Goal: Communication & Community: Answer question/provide support

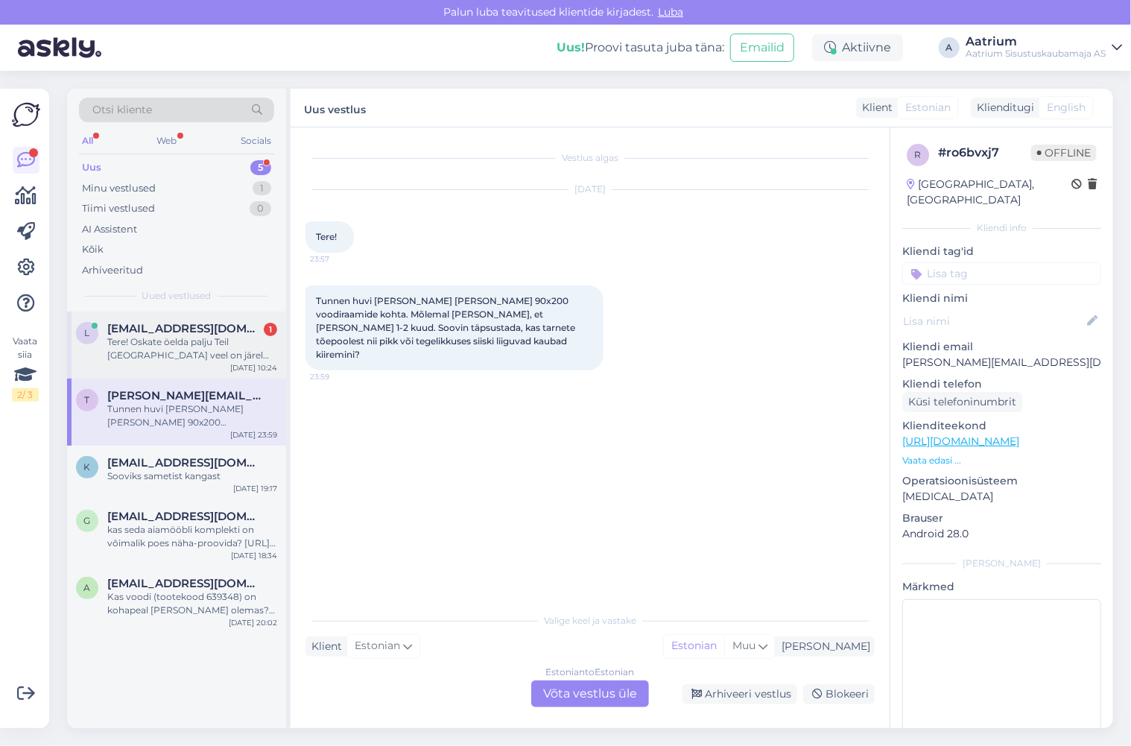
click at [190, 329] on span "[EMAIL_ADDRESS][DOMAIN_NAME]" at bounding box center [184, 328] width 155 height 13
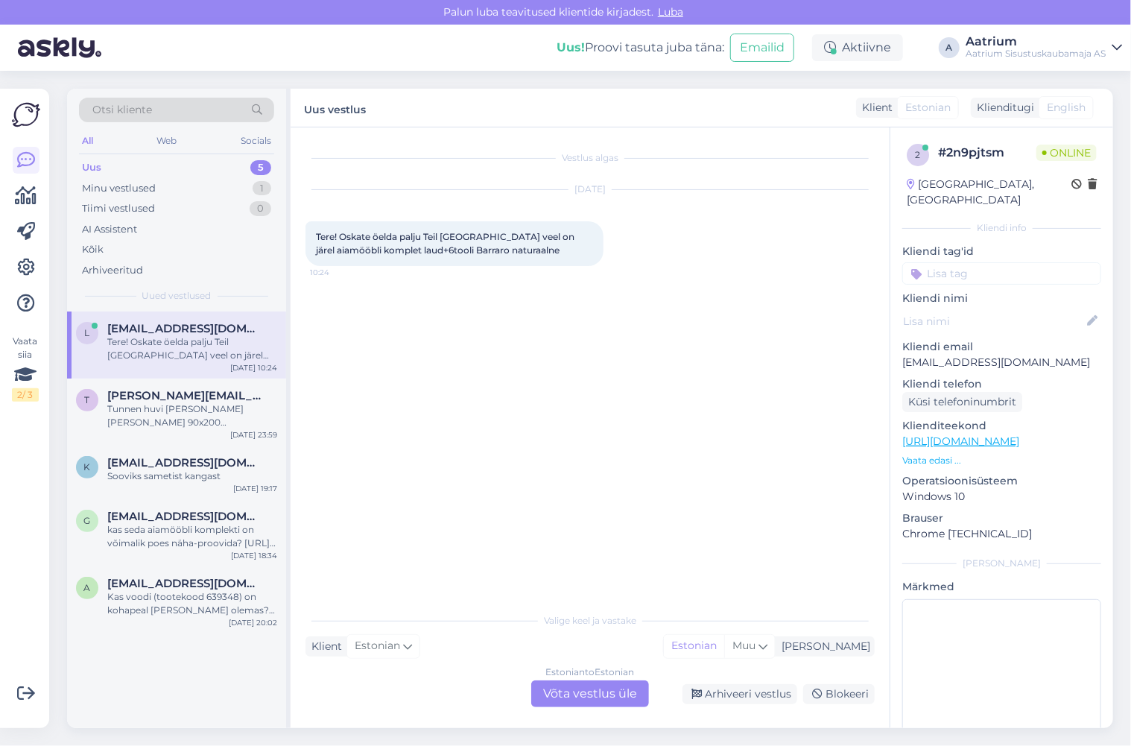
click at [1007, 434] on link "[URL][DOMAIN_NAME]" at bounding box center [960, 440] width 117 height 13
click at [587, 698] on div "Estonian to Estonian Võta vestlus üle" at bounding box center [590, 693] width 118 height 27
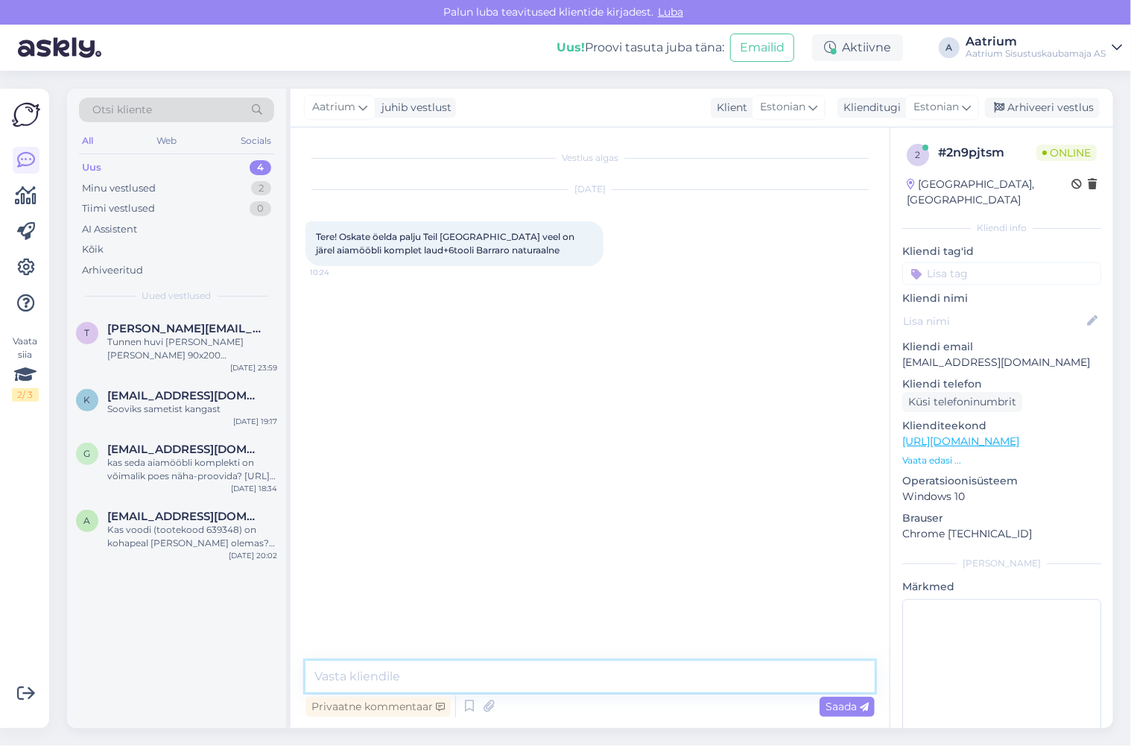
click at [432, 675] on textarea at bounding box center [590, 676] width 569 height 31
click at [566, 678] on textarea "Tere! Hetkel on neid alles veel üle 10tk." at bounding box center [590, 676] width 569 height 31
type textarea "Tere! Hetkel on neid alles veel üle 10tk."
click at [845, 703] on span "Saada" at bounding box center [847, 706] width 43 height 13
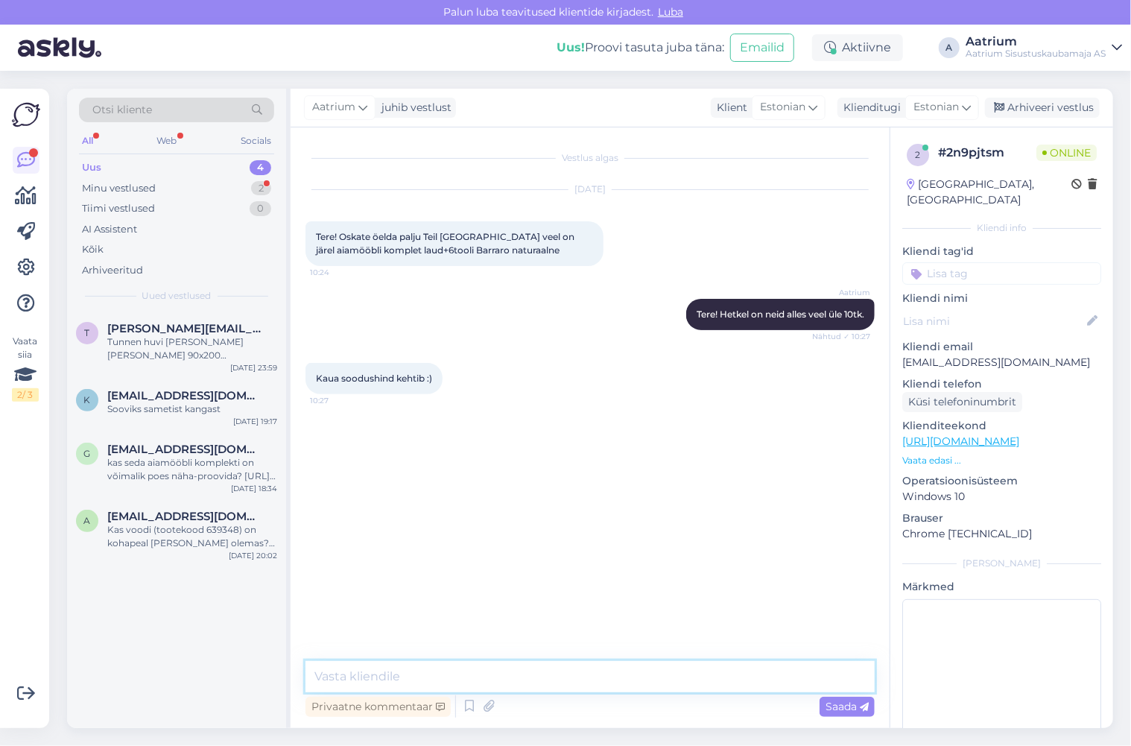
click at [476, 674] on textarea at bounding box center [590, 676] width 569 height 31
click at [426, 680] on textarea "Septembri lõpunio või seni [PERSON_NAME] jätkub." at bounding box center [590, 676] width 569 height 31
type textarea "Septembri lõpuni või seni [PERSON_NAME] jätkub."
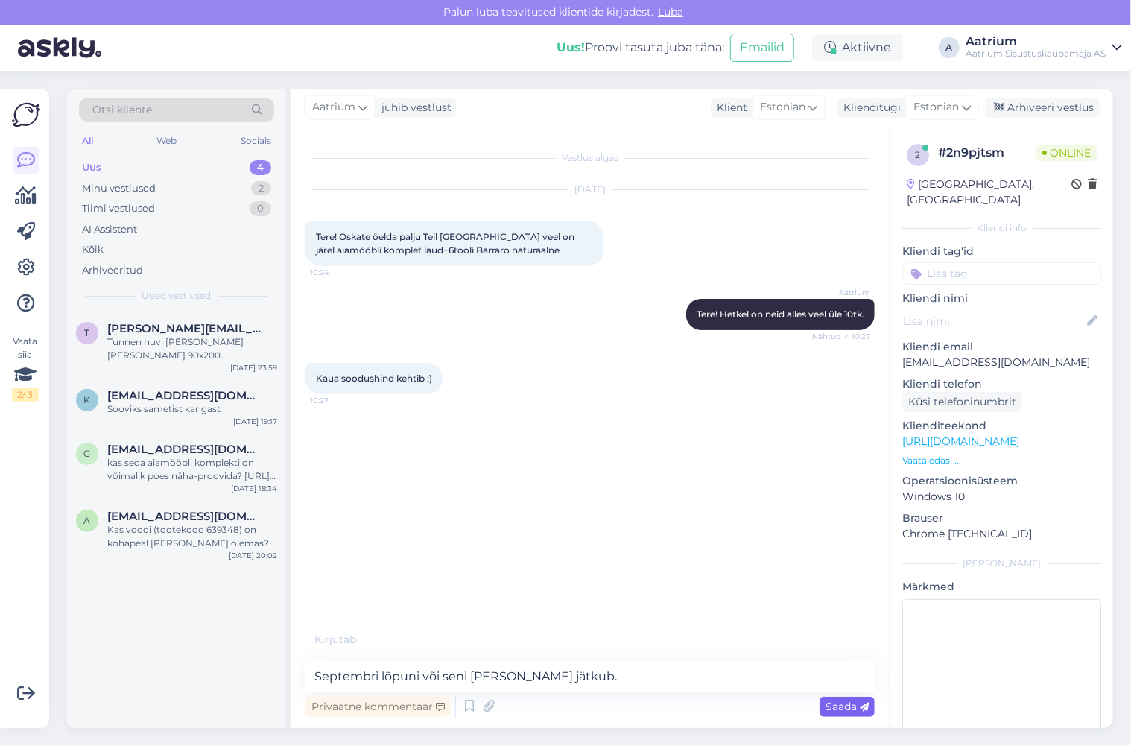
click at [841, 709] on span "Saada" at bounding box center [847, 706] width 43 height 13
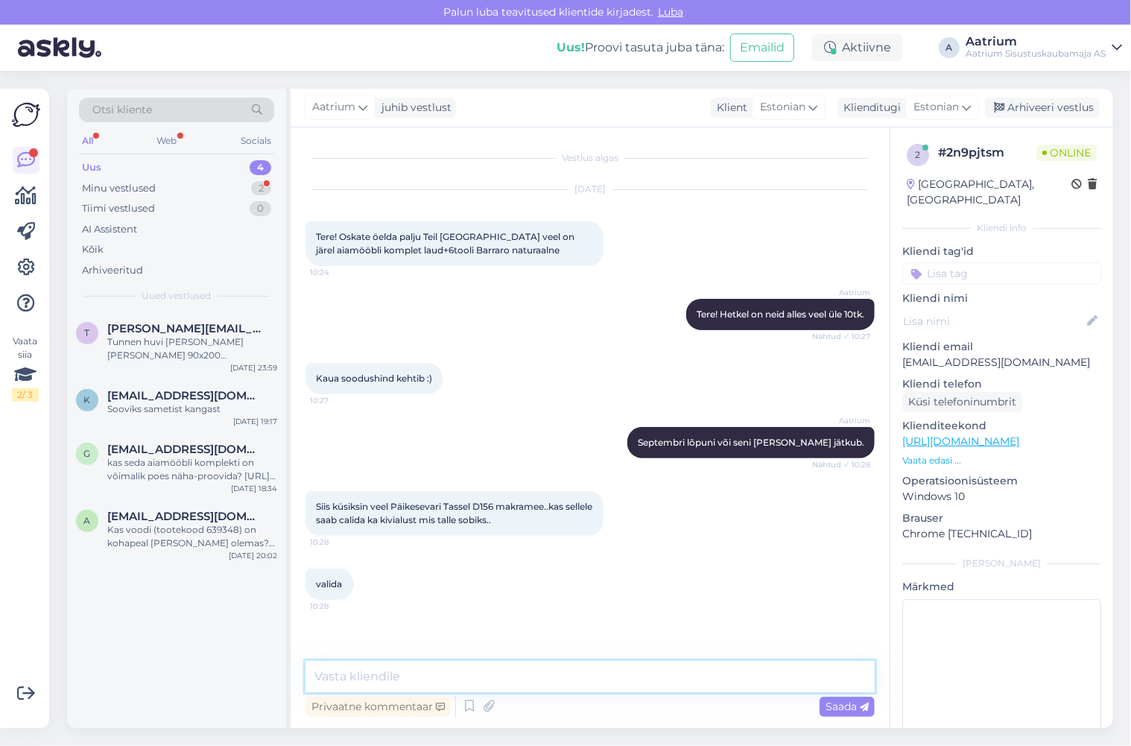
click at [355, 665] on textarea at bounding box center [590, 676] width 569 height 31
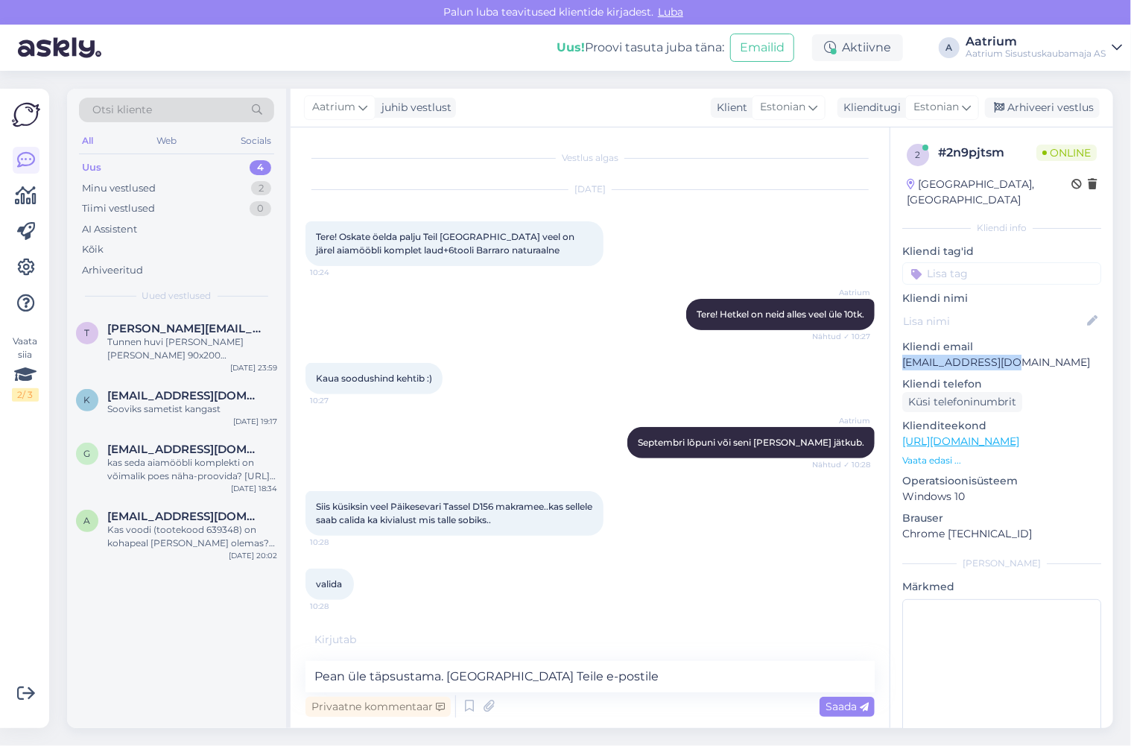
drag, startPoint x: 1003, startPoint y: 344, endPoint x: 899, endPoint y: 346, distance: 103.6
click at [899, 346] on div "2 # 2n9pjtsm Online [GEOGRAPHIC_DATA], [GEOGRAPHIC_DATA] Kliendi info Kliendi t…" at bounding box center [1002, 441] width 223 height 628
copy p "[EMAIL_ADDRESS][DOMAIN_NAME]"
click at [607, 677] on textarea "Pean üle täpsustama. [GEOGRAPHIC_DATA] Teile e-postile" at bounding box center [590, 676] width 569 height 31
paste textarea "[EMAIL_ADDRESS][DOMAIN_NAME]"
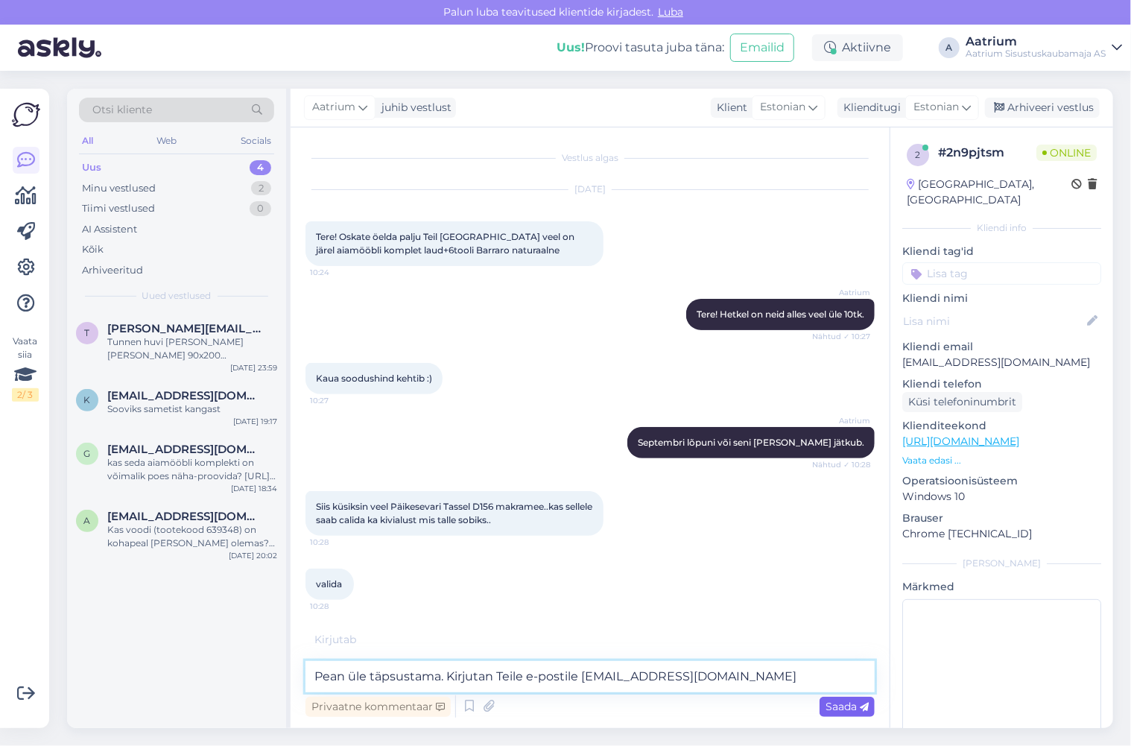
type textarea "Pean üle täpsustama. Kirjutan Teile e-postile [EMAIL_ADDRESS][DOMAIN_NAME]"
click at [831, 709] on span "Saada" at bounding box center [847, 706] width 43 height 13
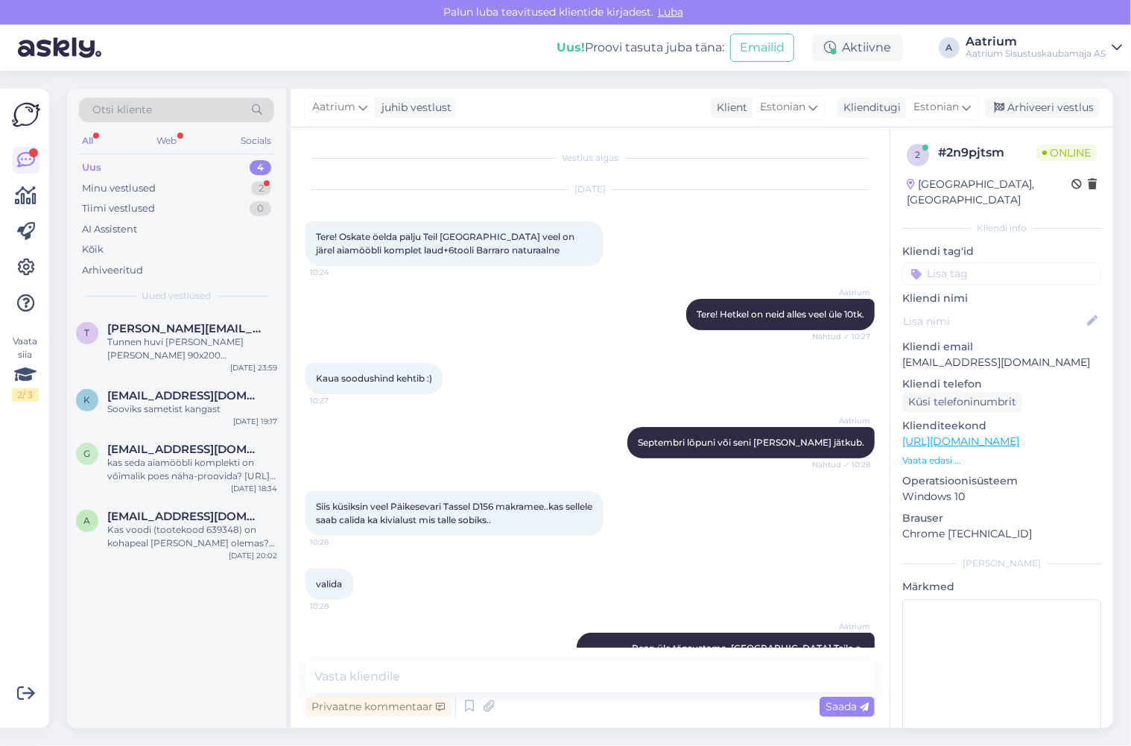
scroll to position [124, 0]
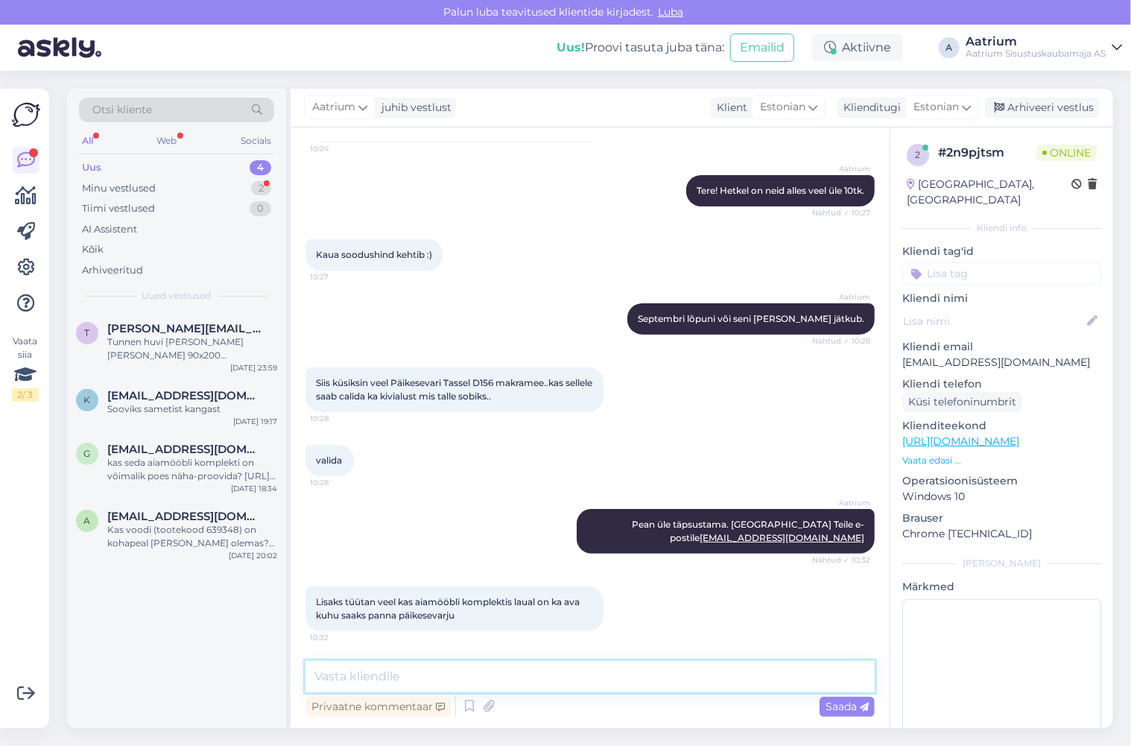
click at [352, 677] on textarea at bounding box center [590, 676] width 569 height 31
type textarea "Ei, antud laual sellist võimalust ei ole."
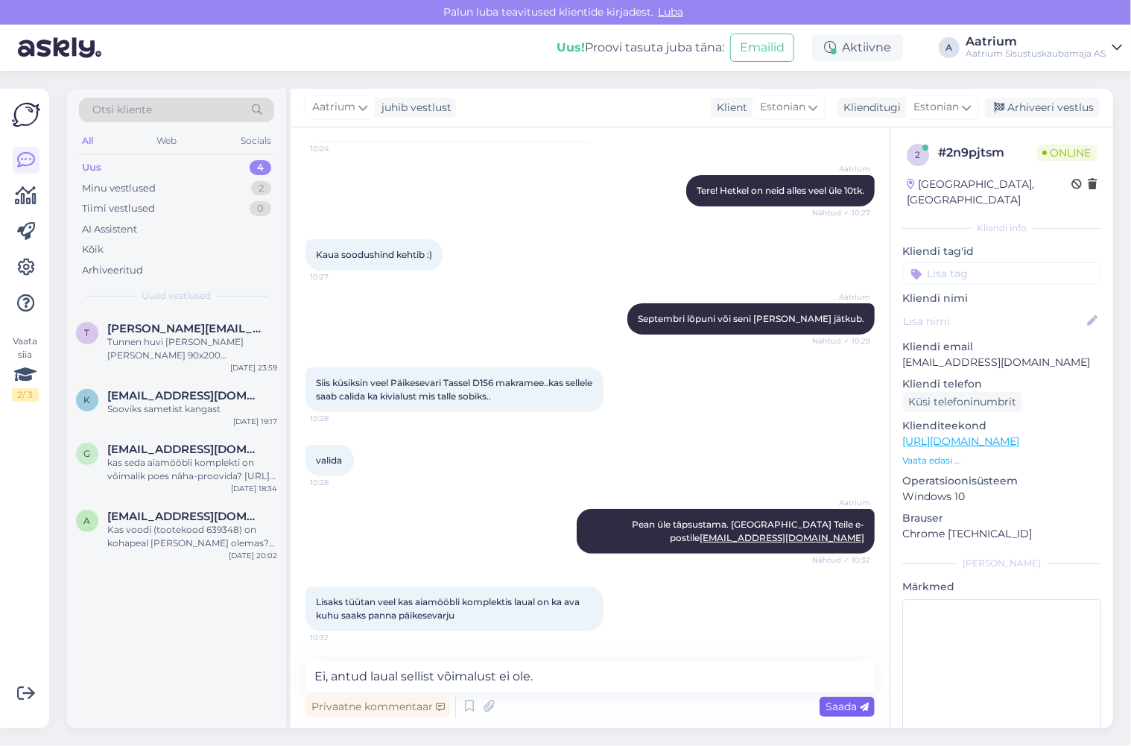
click at [843, 709] on span "Saada" at bounding box center [847, 706] width 43 height 13
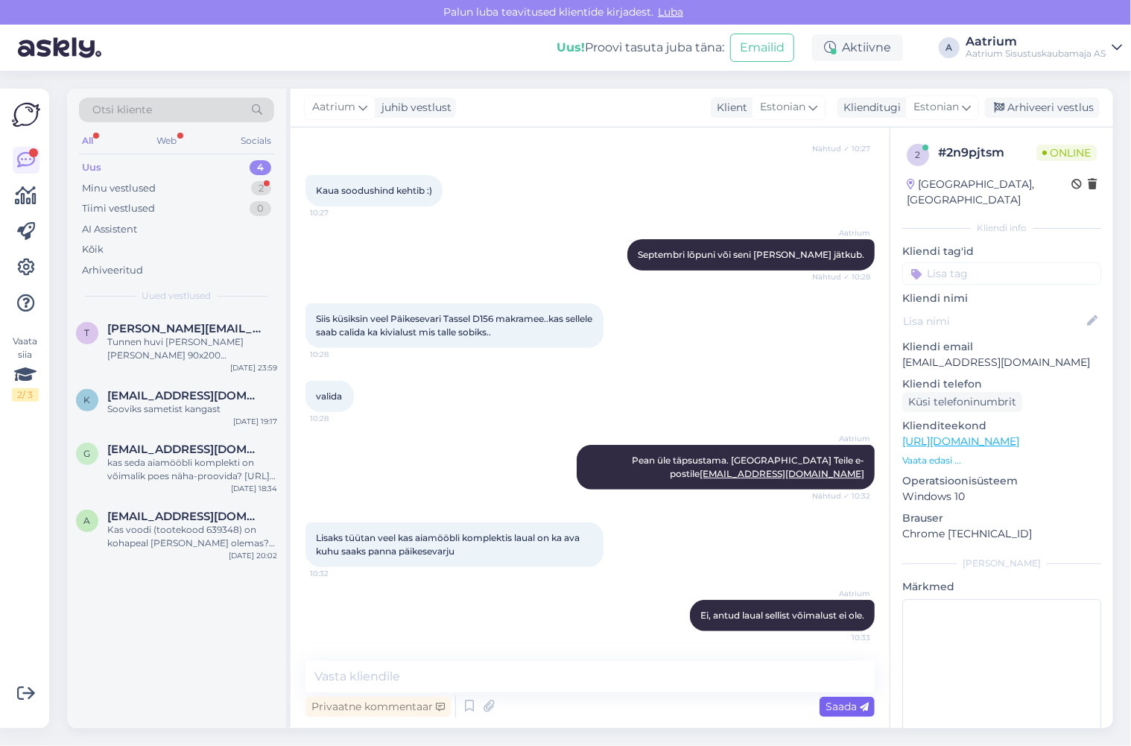
scroll to position [279, 0]
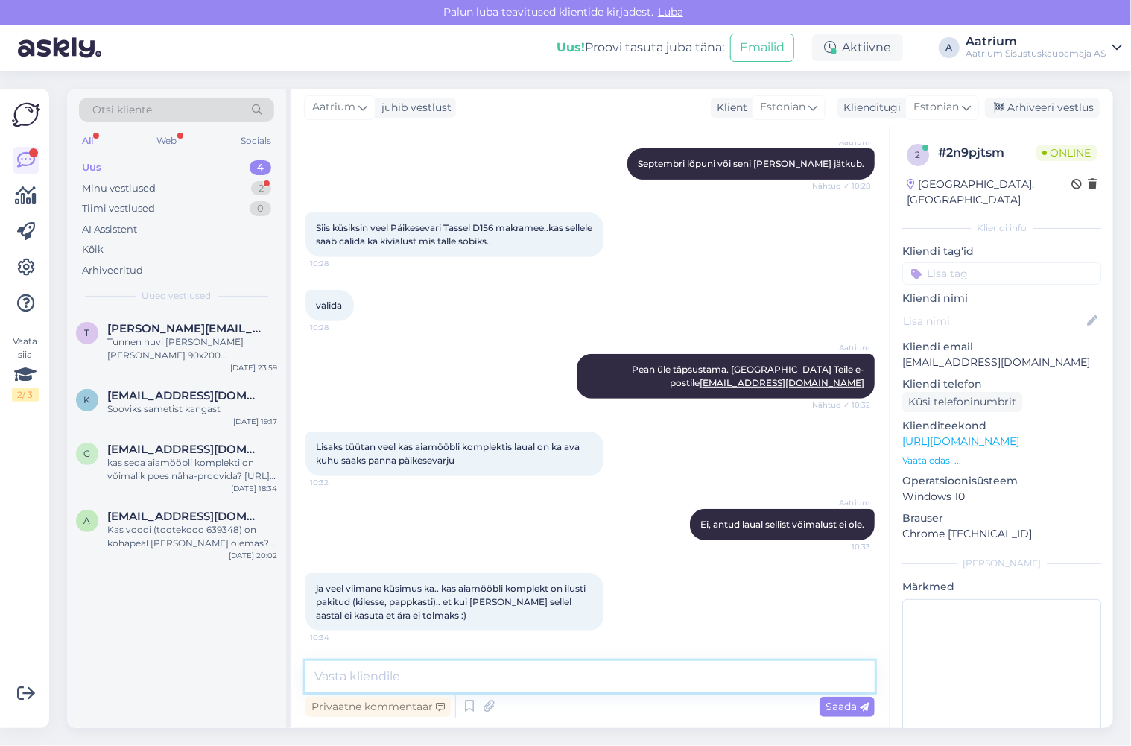
click at [479, 671] on textarea at bounding box center [590, 676] width 569 height 31
type textarea "H"
type textarea "Jah, toode on pakendis."
click at [828, 709] on span "Saada" at bounding box center [847, 706] width 43 height 13
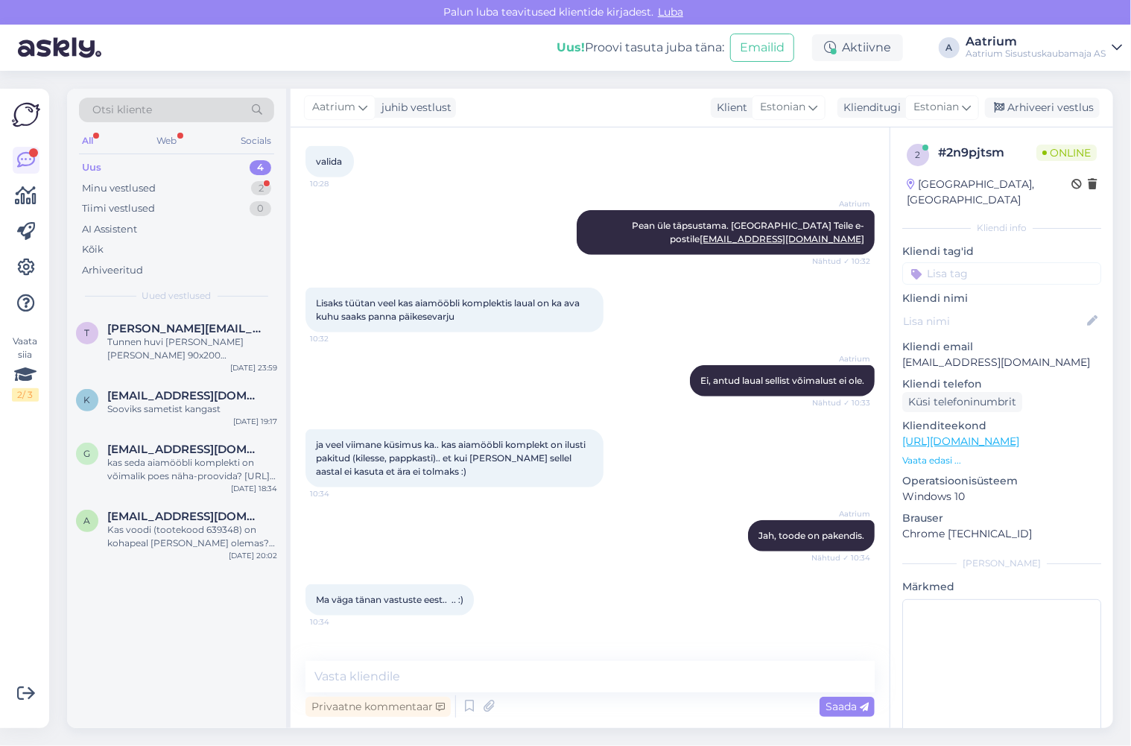
scroll to position [471, 0]
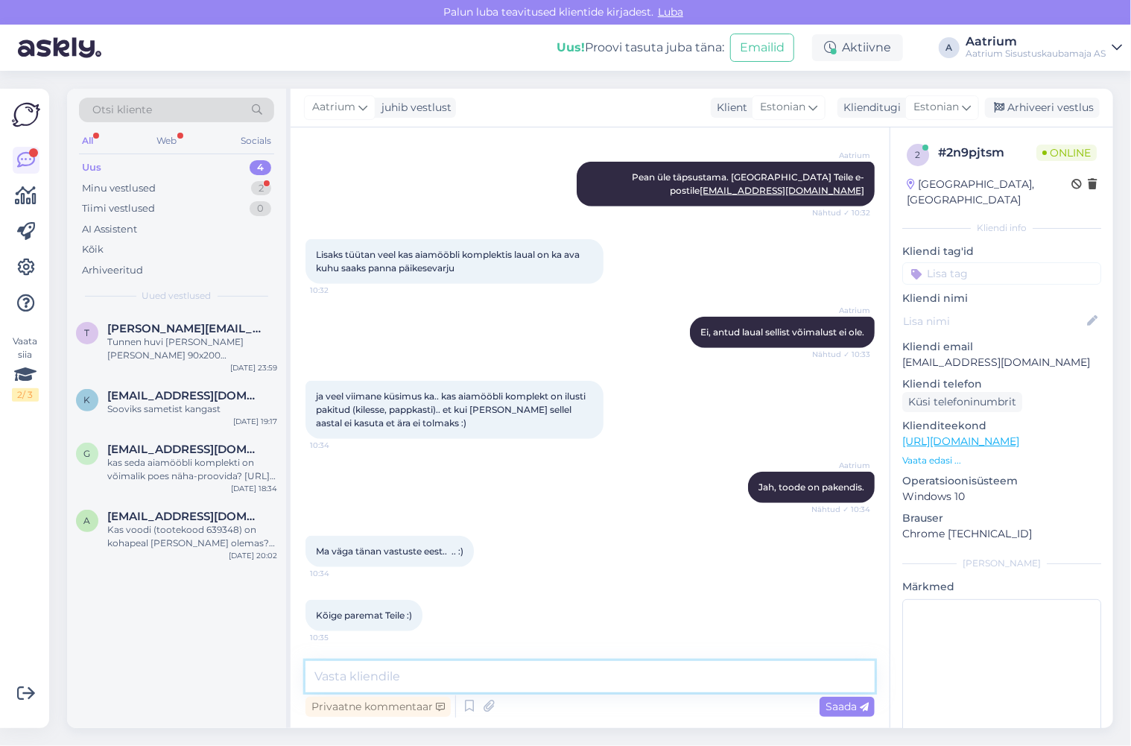
click at [458, 668] on textarea at bounding box center [590, 676] width 569 height 31
type textarea "Palun! Lisainfo saadame e-postile."
click at [844, 709] on span "Saada" at bounding box center [847, 706] width 43 height 13
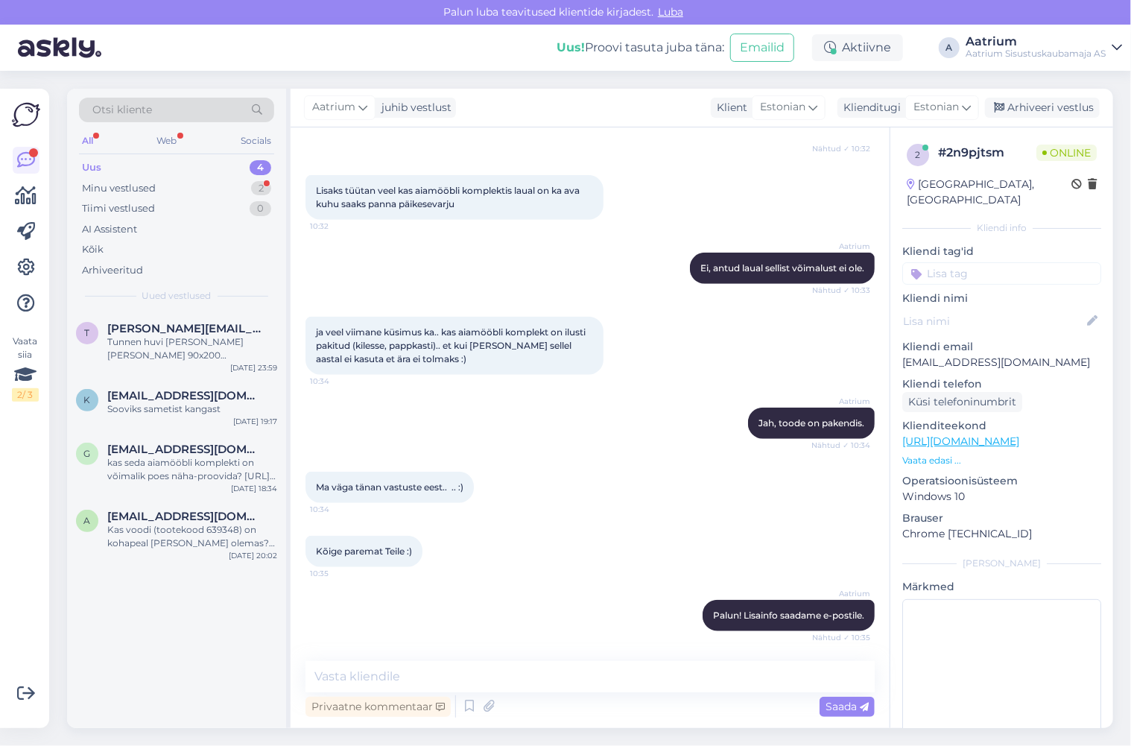
scroll to position [599, 0]
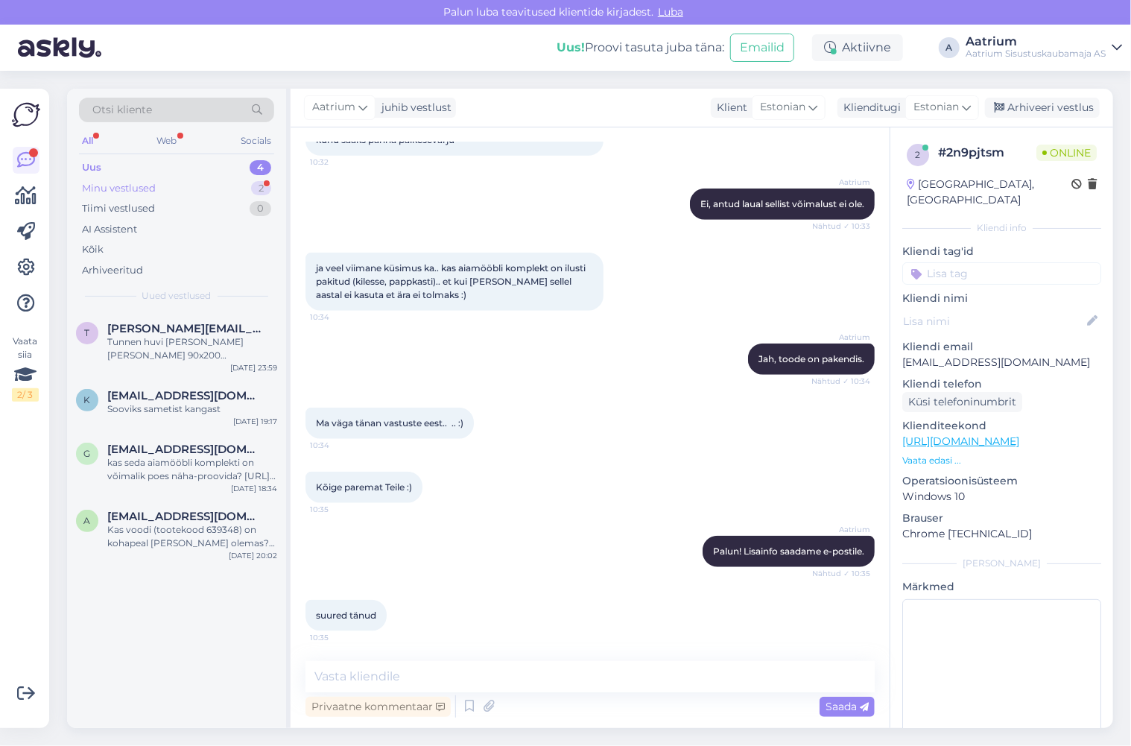
click at [101, 179] on div "Minu vestlused 2" at bounding box center [176, 188] width 195 height 21
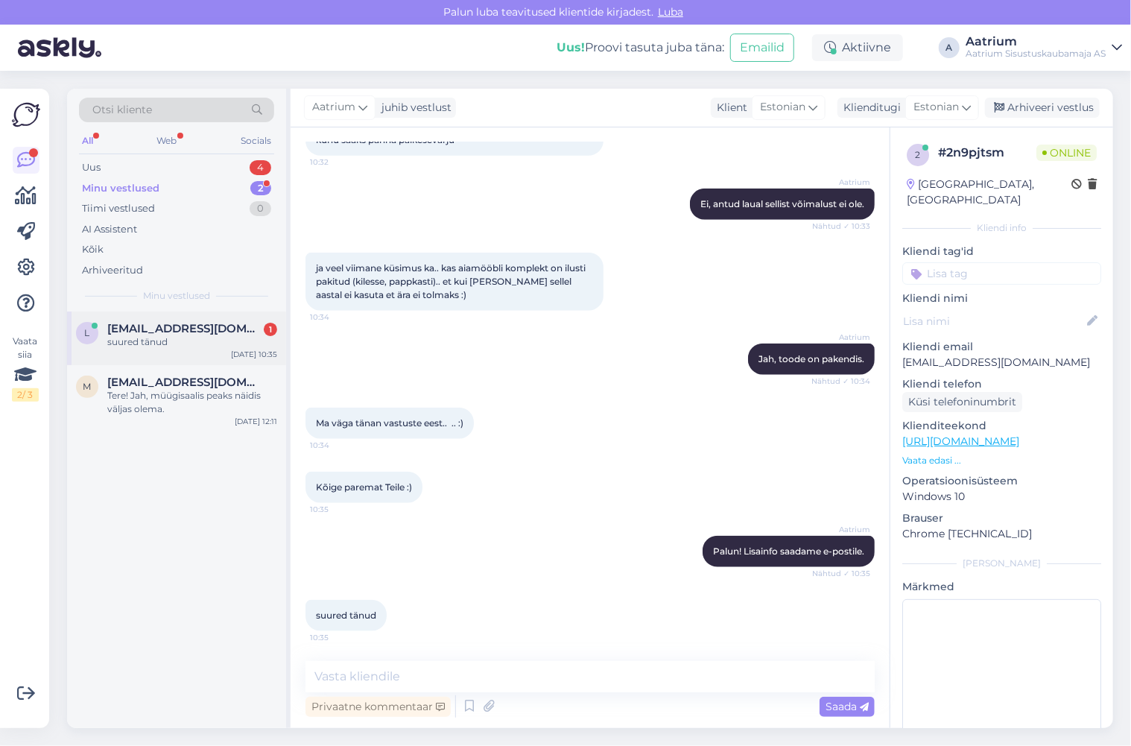
click at [181, 331] on span "[EMAIL_ADDRESS][DOMAIN_NAME]" at bounding box center [184, 328] width 155 height 13
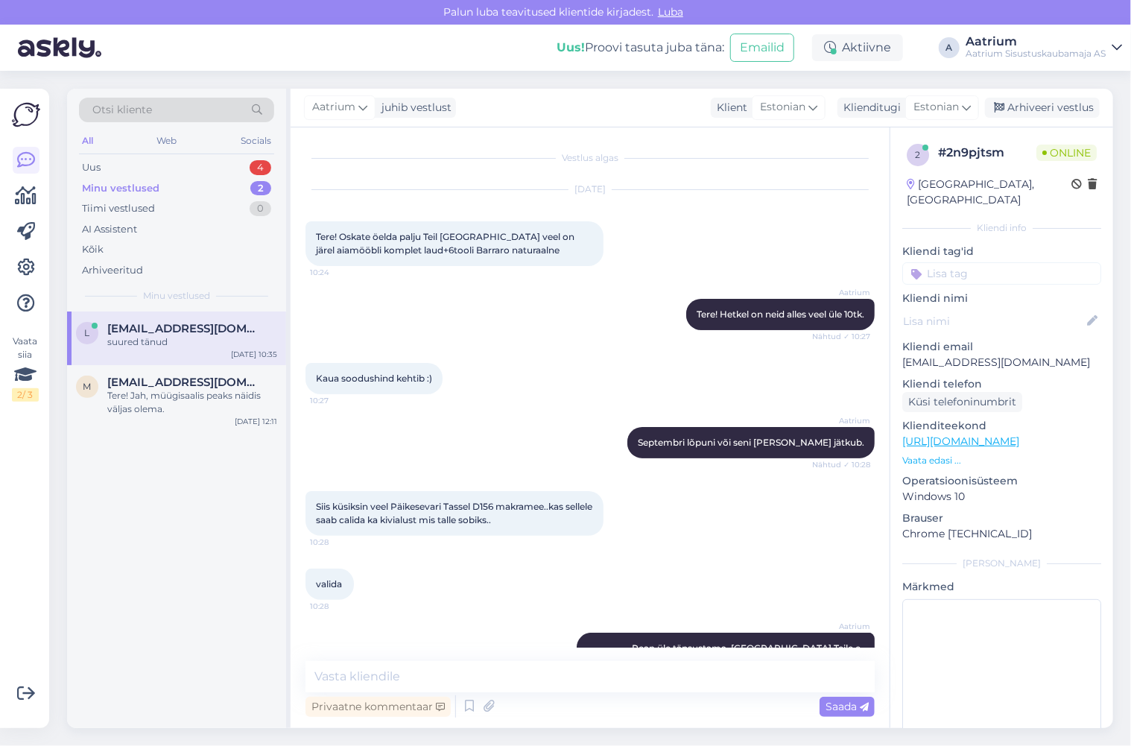
scroll to position [198, 0]
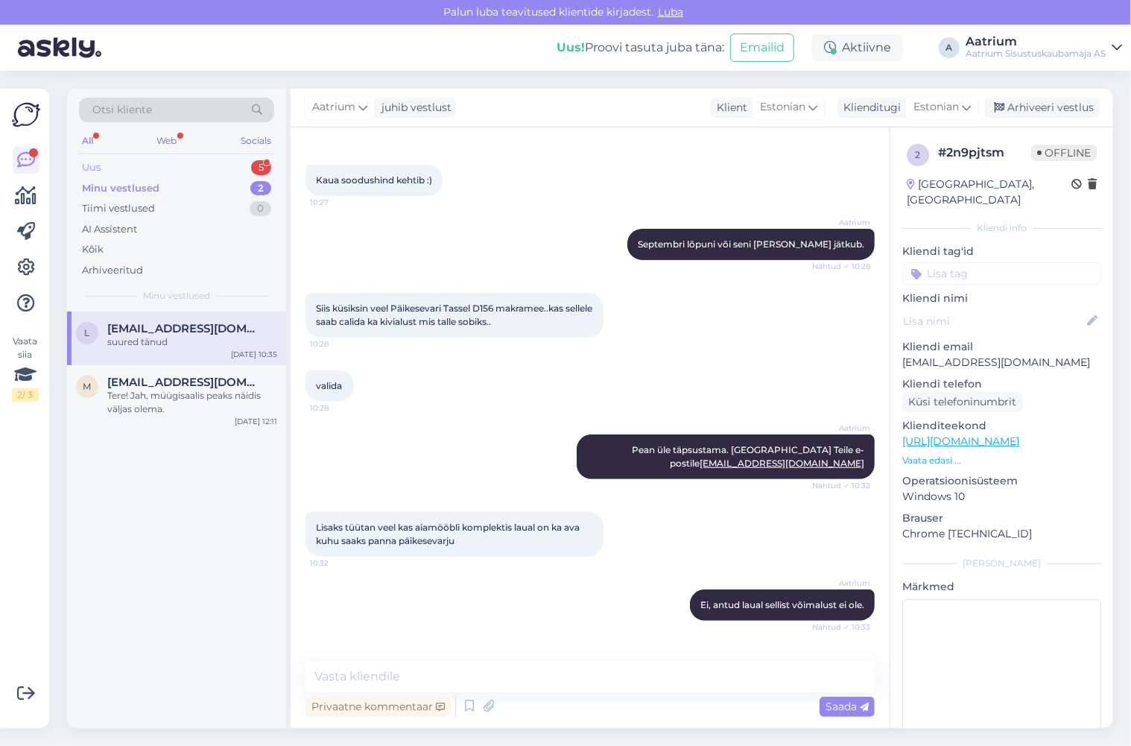
click at [112, 171] on div "Uus 5" at bounding box center [176, 167] width 195 height 21
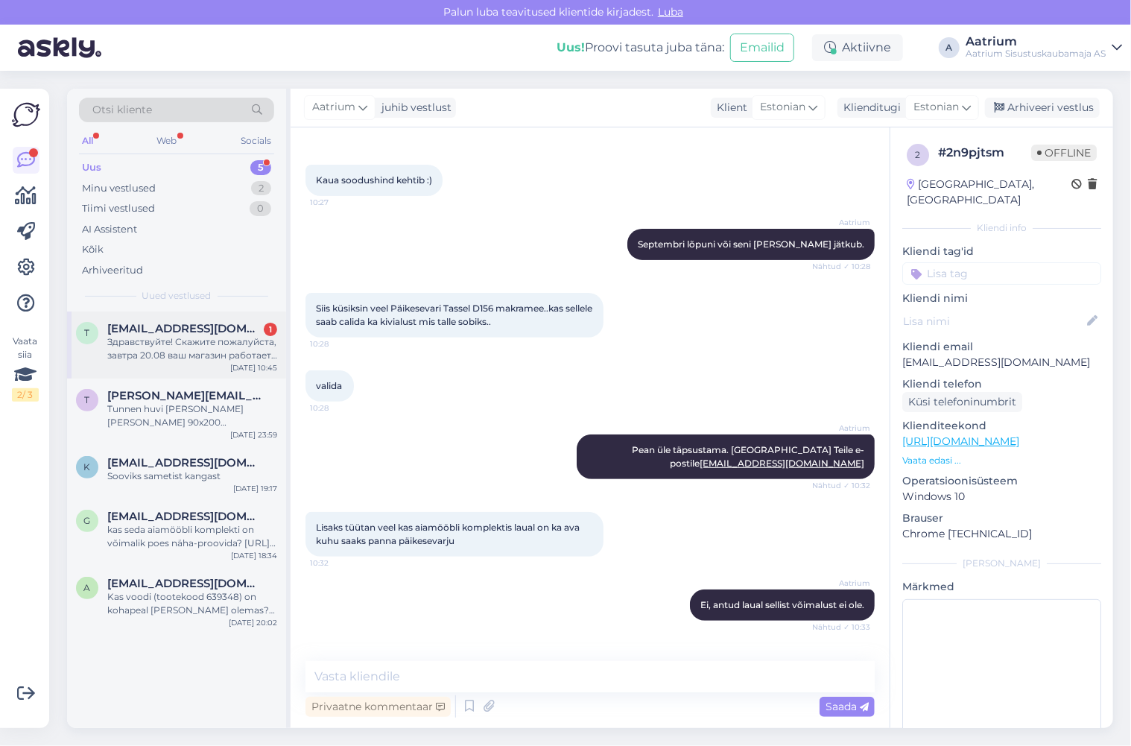
click at [162, 341] on div "Здравствуйте! Скажите пожалуйста, завтра 20.08 ваш магазин работает? [GEOGRAPHI…" at bounding box center [192, 348] width 170 height 27
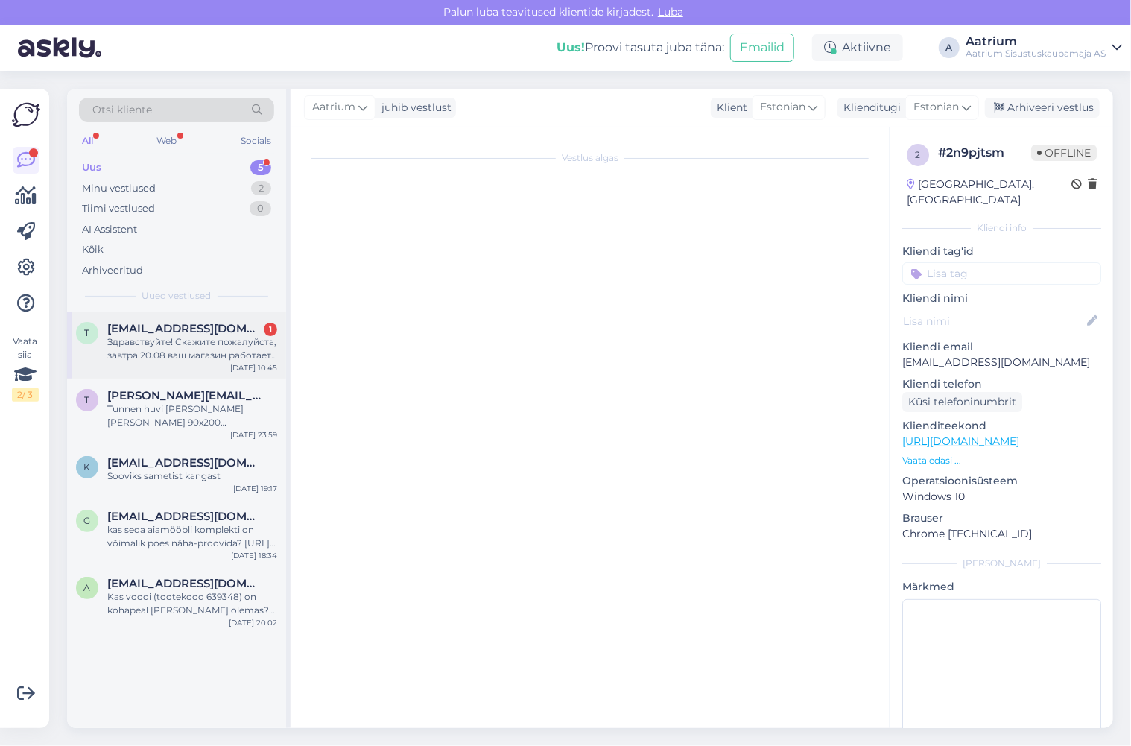
scroll to position [0, 0]
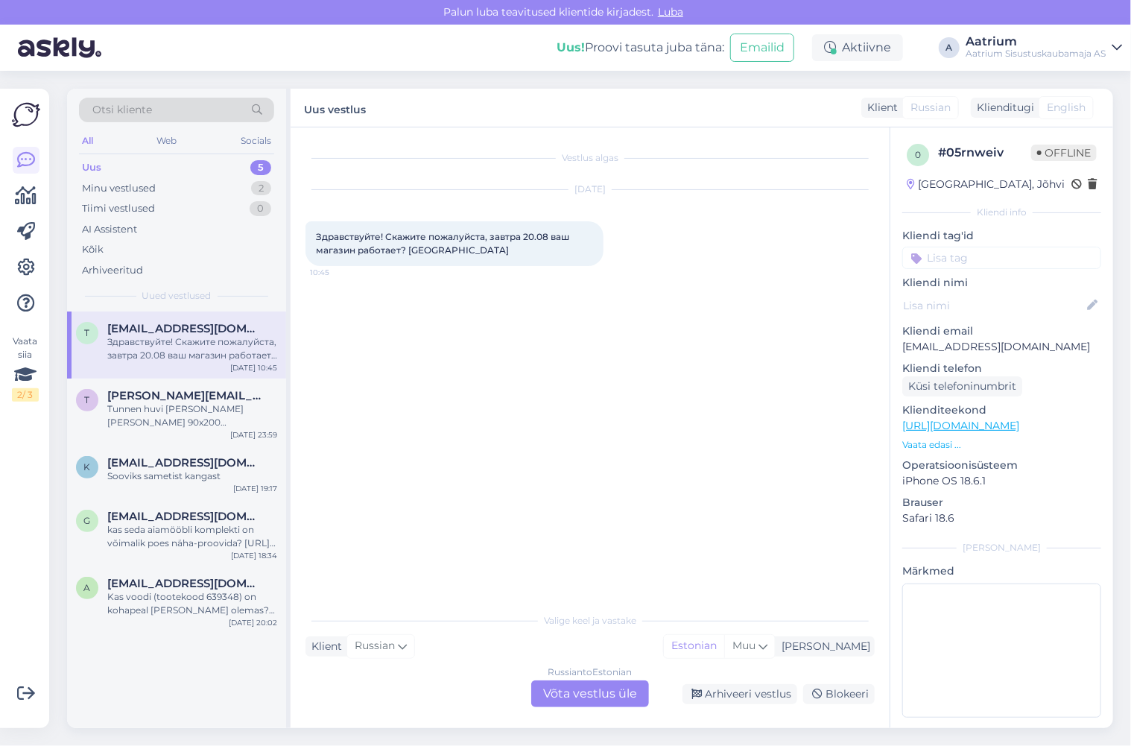
click at [575, 700] on div "Russian to Estonian Võta vestlus üle" at bounding box center [590, 693] width 118 height 27
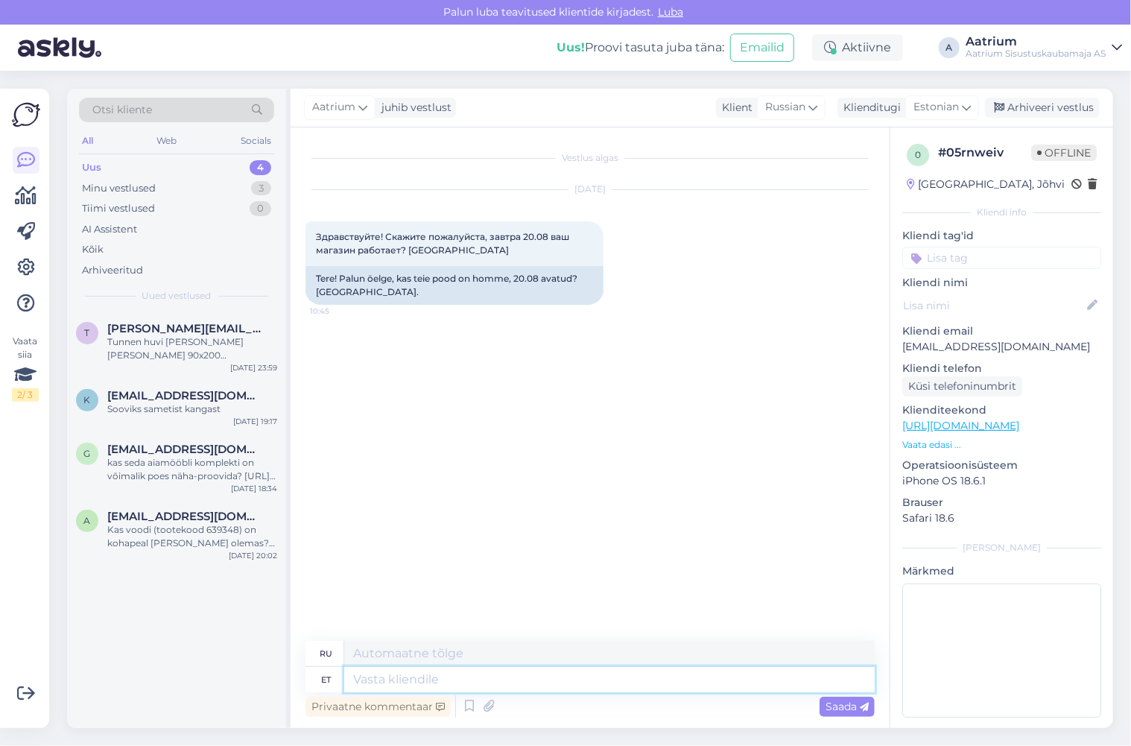
click at [379, 687] on textarea at bounding box center [609, 679] width 531 height 25
type textarea "Tere!"
type textarea "Привет!"
type textarea "Tere! [GEOGRAPHIC_DATA],"
type textarea "Привет! Да,"
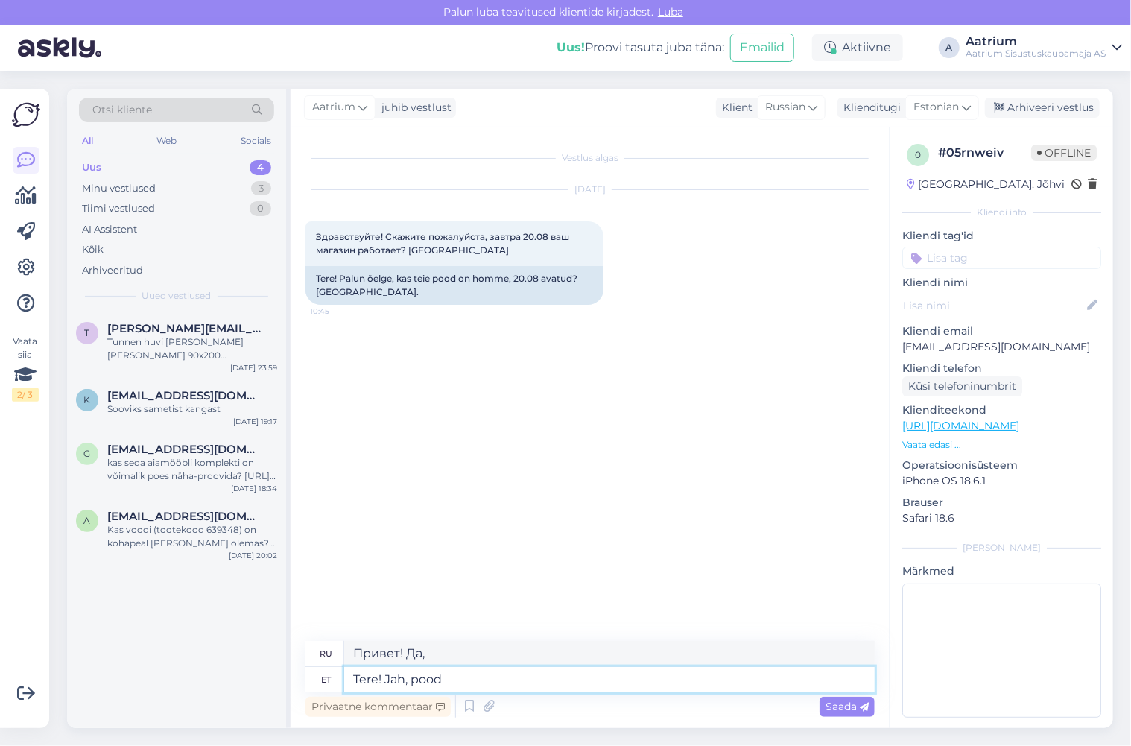
type textarea "Tere! Jah, pood"
type textarea "Здравствуйте! Да, магазин."
type textarea "Tere! Jah, pood on a"
type textarea "Здравствуйте! Да, магазин есть."
type textarea "Tere! Jah, pood on avatud"
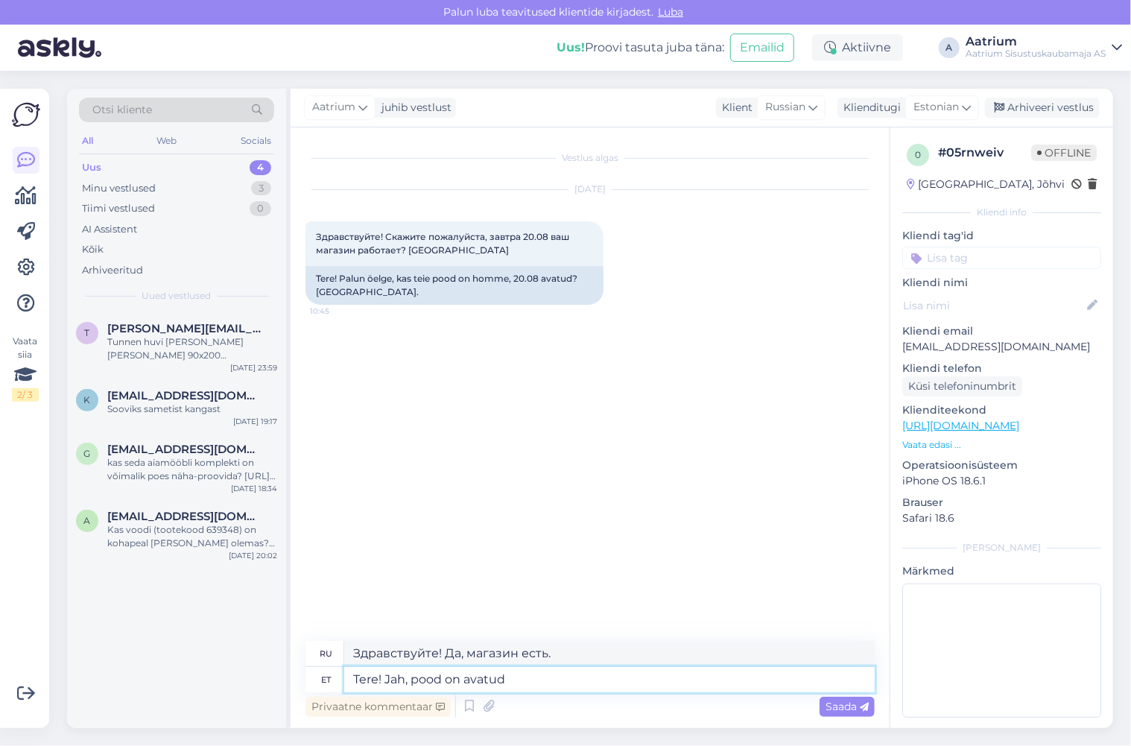
type textarea "Здравствуйте! Да, магазин открыт."
type textarea "Tere! Jah, pood on avatud 10-18"
type textarea "Здравствуйте! Да, магазин открыт с 10 до 18."
type textarea "Tere! Jah, pood on avatud 10-18."
type textarea "Здравствуйте! Да, магазин открыт с 10:00 до 18:00."
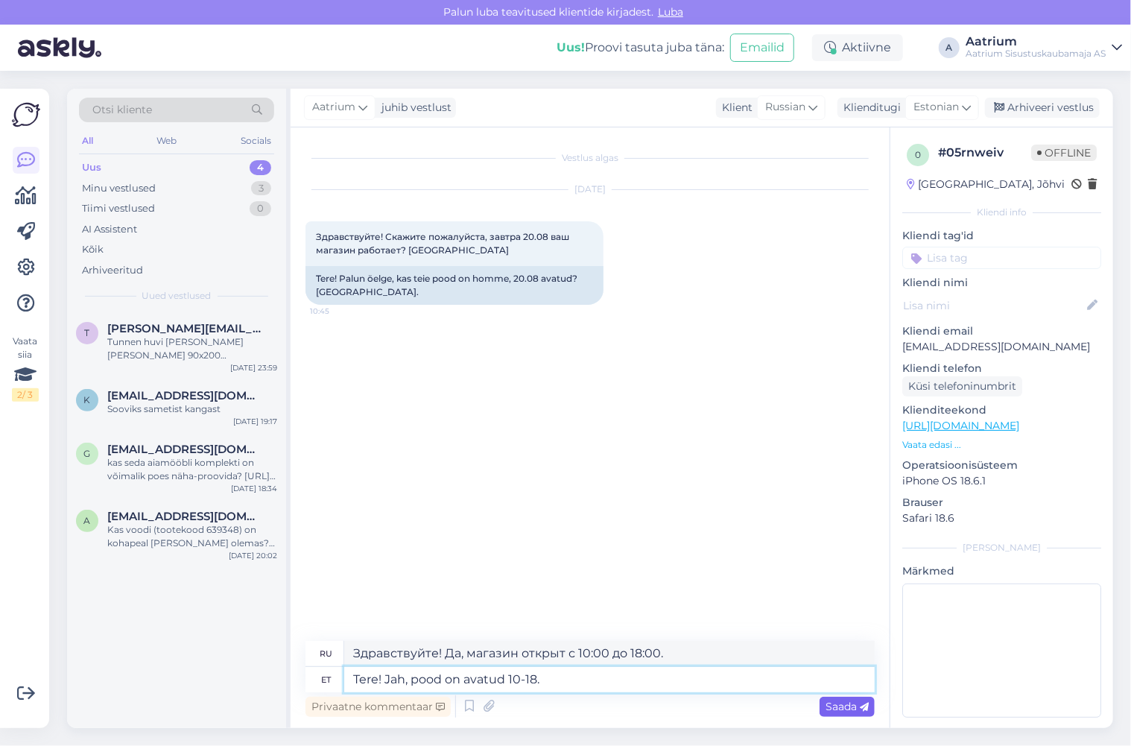
type textarea "Tere! Jah, pood on avatud 10-18."
click at [836, 705] on span "Saada" at bounding box center [847, 706] width 43 height 13
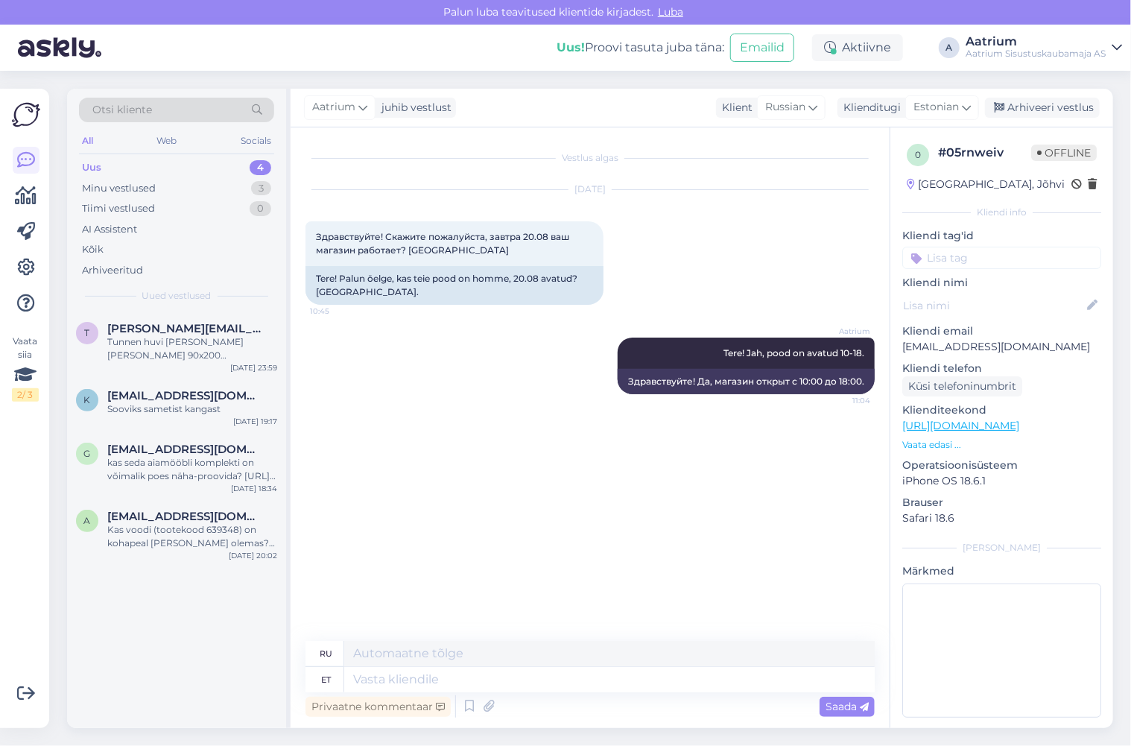
click at [472, 451] on div "Vestlus algas [DATE] Здравствуйте! Скажите пожалуйста, завтра 20.08 ваш магазин…" at bounding box center [597, 384] width 583 height 485
